Goal: Transaction & Acquisition: Purchase product/service

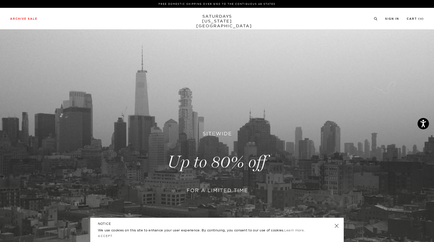
click at [225, 16] on link "SATURDAYS NEW YORK CITY" at bounding box center [217, 21] width 42 height 14
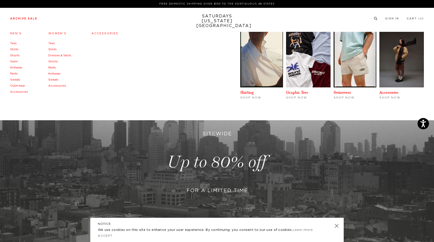
click at [24, 19] on link "Archive Sale" at bounding box center [23, 18] width 27 height 3
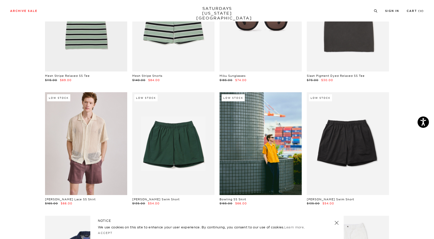
scroll to position [129, 0]
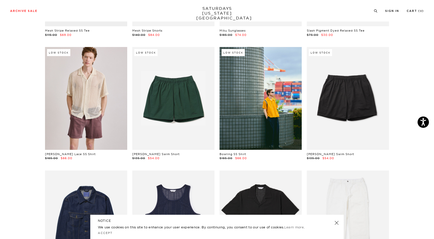
click at [336, 223] on link at bounding box center [336, 223] width 7 height 7
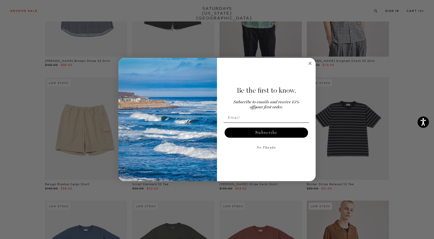
scroll to position [890, 0]
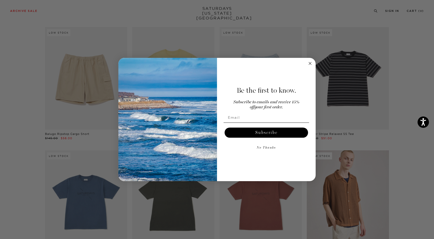
click at [308, 64] on circle "Close dialog" at bounding box center [310, 64] width 6 height 6
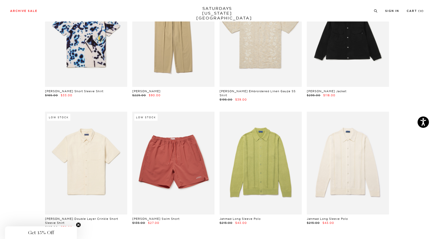
scroll to position [3805, 1]
